Goal: Information Seeking & Learning: Learn about a topic

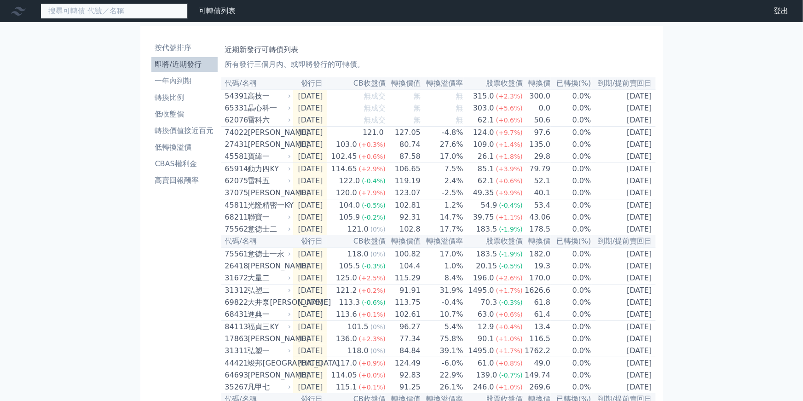
click at [145, 11] on input at bounding box center [113, 11] width 147 height 16
type input "ˊ"
type input "62744"
click at [136, 10] on input "62744" at bounding box center [113, 11] width 147 height 16
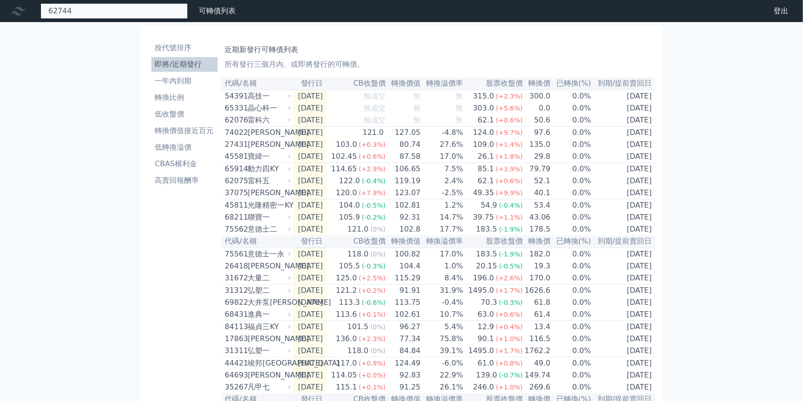
click at [136, 10] on input "62744" at bounding box center [113, 11] width 147 height 16
click at [137, 10] on input "62744" at bounding box center [113, 11] width 147 height 16
click at [136, 9] on input "62744" at bounding box center [113, 11] width 147 height 16
click at [137, 9] on input "62744" at bounding box center [113, 11] width 147 height 16
click at [13, 12] on icon at bounding box center [18, 11] width 15 height 9
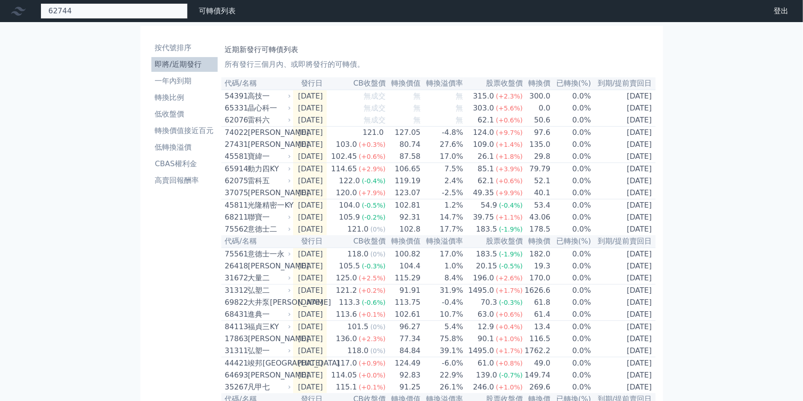
click at [95, 15] on input "62744" at bounding box center [113, 11] width 147 height 16
click at [97, 15] on input "62744" at bounding box center [113, 11] width 147 height 16
click at [151, 13] on input "62744" at bounding box center [113, 11] width 147 height 16
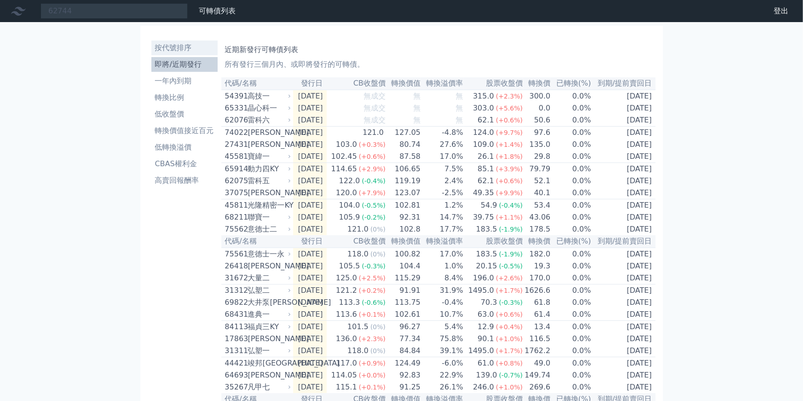
click at [188, 50] on li "按代號排序" at bounding box center [184, 47] width 66 height 11
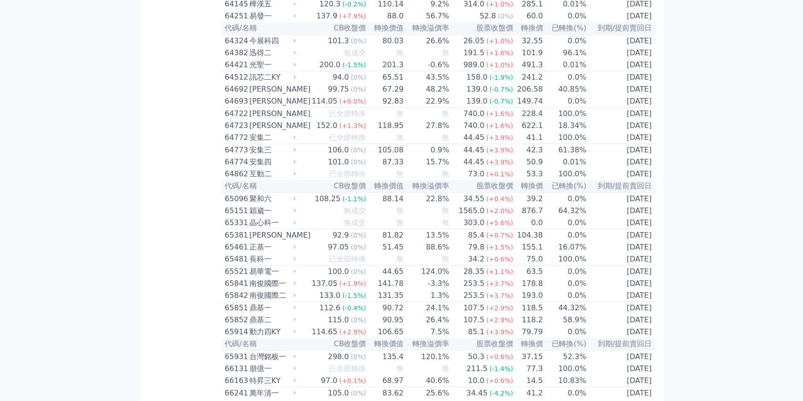
scroll to position [3843, 0]
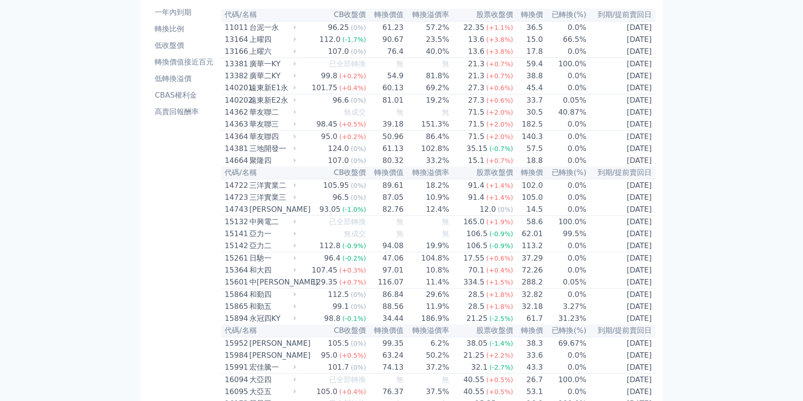
scroll to position [0, 0]
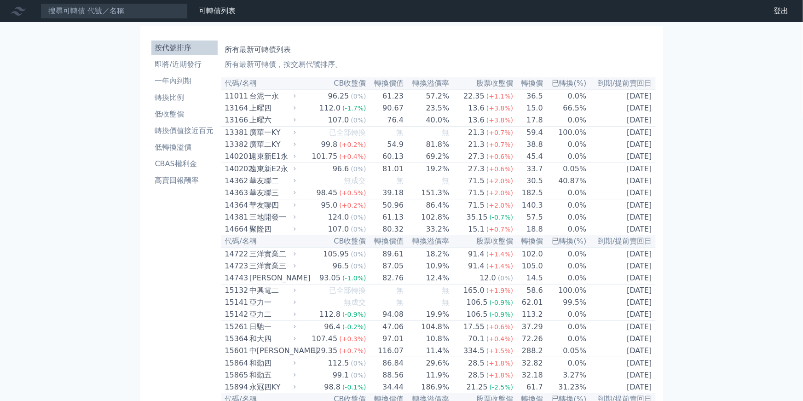
click at [270, 96] on div "台泥一永" at bounding box center [271, 96] width 45 height 11
drag, startPoint x: 270, startPoint y: 96, endPoint x: 311, endPoint y: 105, distance: 41.4
click at [271, 97] on div "台泥一永" at bounding box center [271, 96] width 45 height 11
click at [479, 119] on div "13.6" at bounding box center [476, 120] width 20 height 11
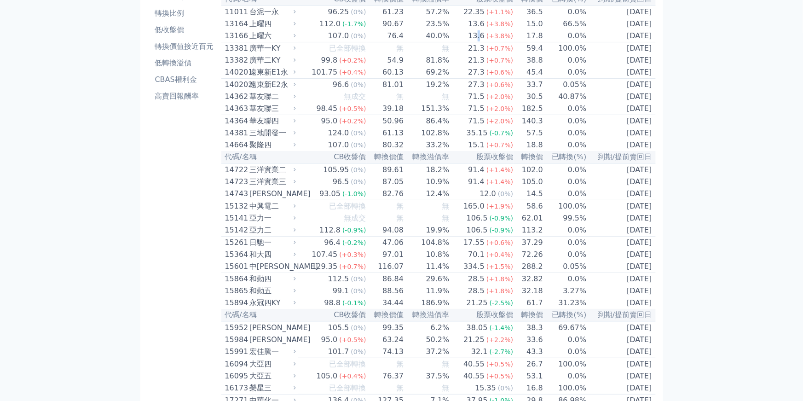
scroll to position [88, 0]
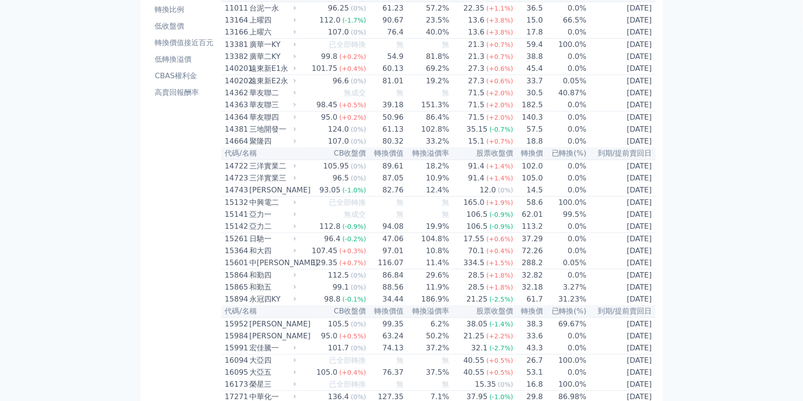
click at [281, 184] on div "三洋實業三" at bounding box center [271, 178] width 45 height 11
drag, startPoint x: 281, startPoint y: 192, endPoint x: 169, endPoint y: 83, distance: 156.2
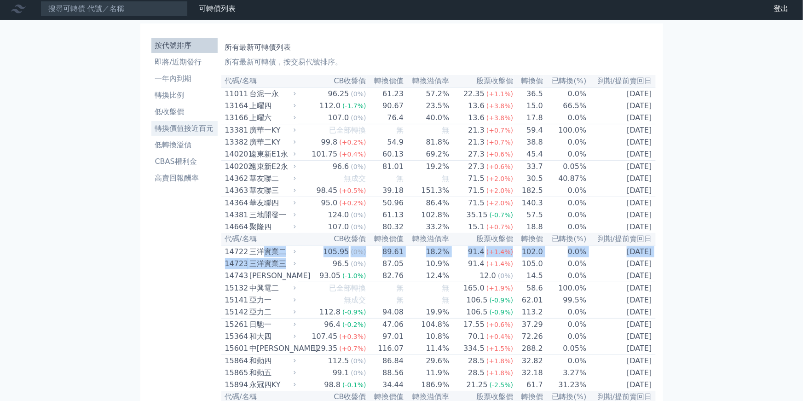
scroll to position [0, 0]
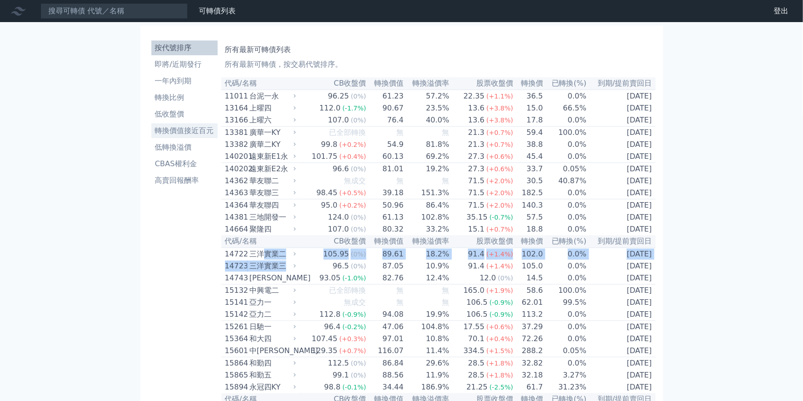
click at [195, 127] on li "轉換價值接近百元" at bounding box center [184, 130] width 66 height 11
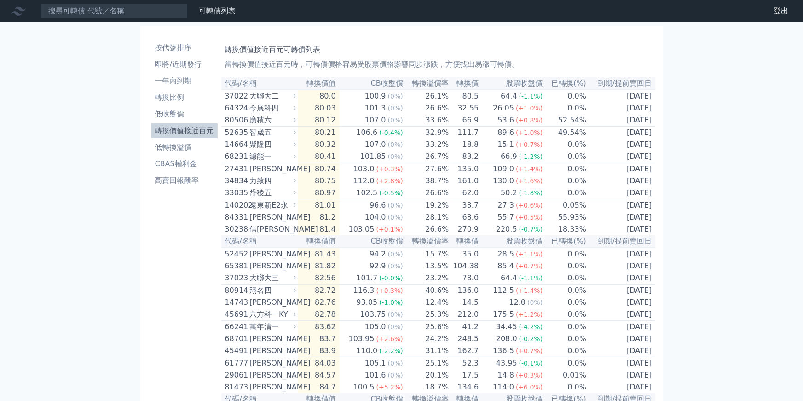
click at [275, 107] on div "今展科四" at bounding box center [271, 108] width 45 height 11
click at [468, 112] on td "32.55" at bounding box center [465, 108] width 30 height 12
click at [631, 109] on td "[DATE]" at bounding box center [621, 108] width 69 height 12
drag, startPoint x: 631, startPoint y: 109, endPoint x: 611, endPoint y: 124, distance: 24.6
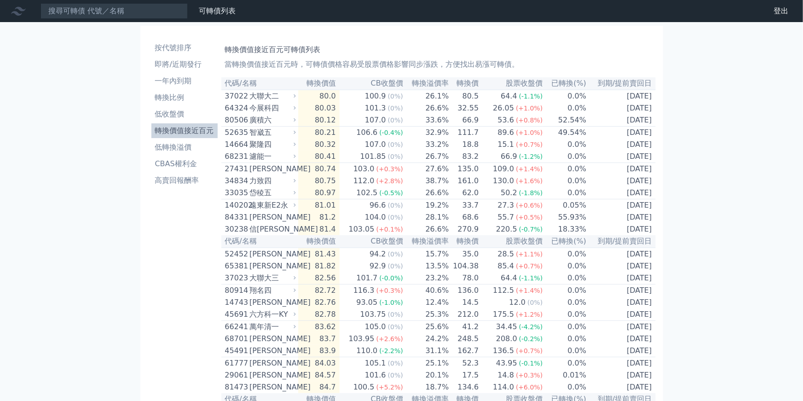
click at [630, 110] on td "[DATE]" at bounding box center [621, 108] width 69 height 12
click at [271, 109] on div "今展科四" at bounding box center [271, 108] width 45 height 11
